Goal: Task Accomplishment & Management: Complete application form

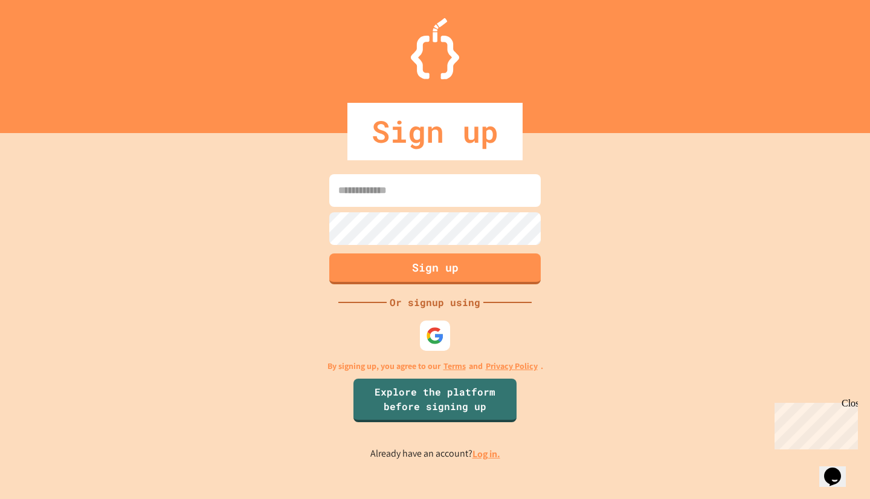
click at [392, 192] on input at bounding box center [435, 190] width 212 height 33
click at [437, 322] on div at bounding box center [435, 335] width 30 height 30
click at [433, 329] on img at bounding box center [435, 335] width 20 height 20
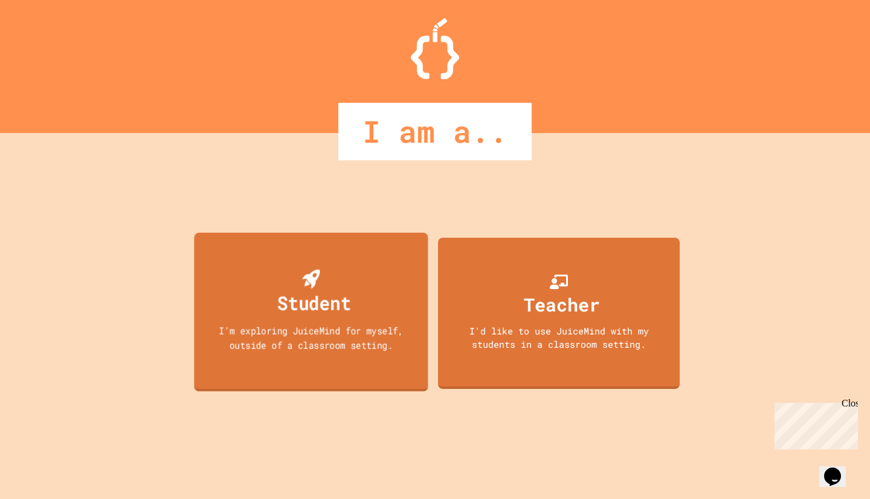
click at [363, 296] on div "Student I'm exploring JuiceMind for myself, outside of a classroom setting." at bounding box center [311, 311] width 234 height 159
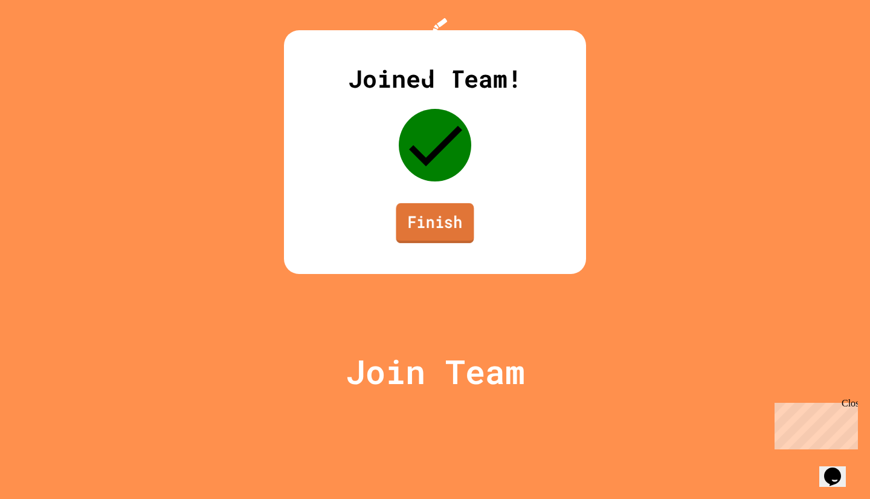
click at [461, 243] on link "Finish" at bounding box center [435, 223] width 78 height 40
